Goal: Register for event/course

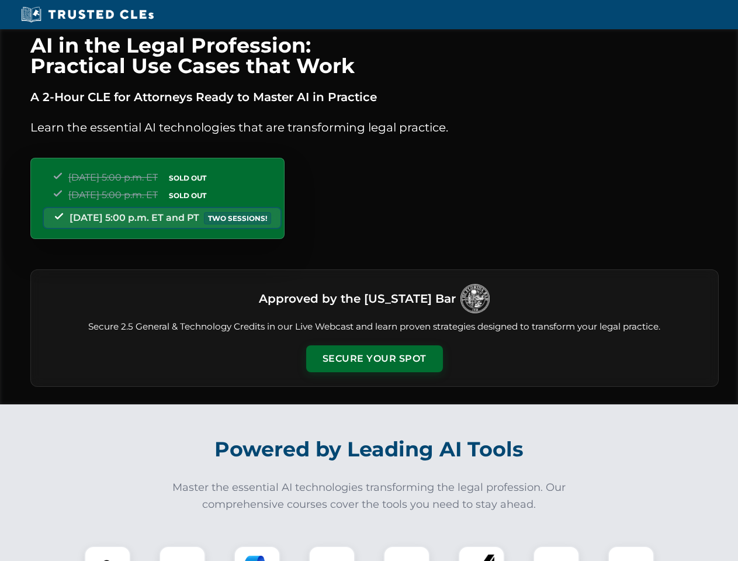
click at [374, 359] on button "Secure Your Spot" at bounding box center [374, 358] width 137 height 27
click at [108, 553] on img at bounding box center [108, 569] width 34 height 34
click at [182, 553] on div at bounding box center [182, 569] width 47 height 47
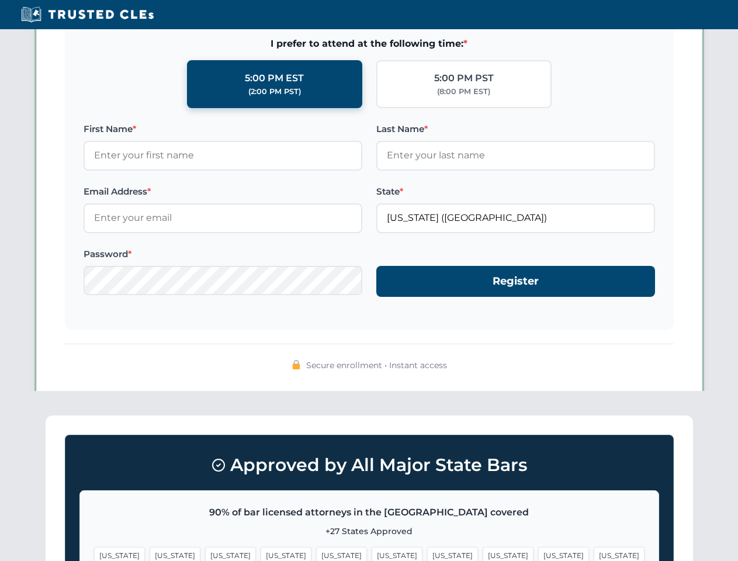
click at [538, 553] on span "[US_STATE]" at bounding box center [563, 555] width 51 height 17
